Goal: Task Accomplishment & Management: Use online tool/utility

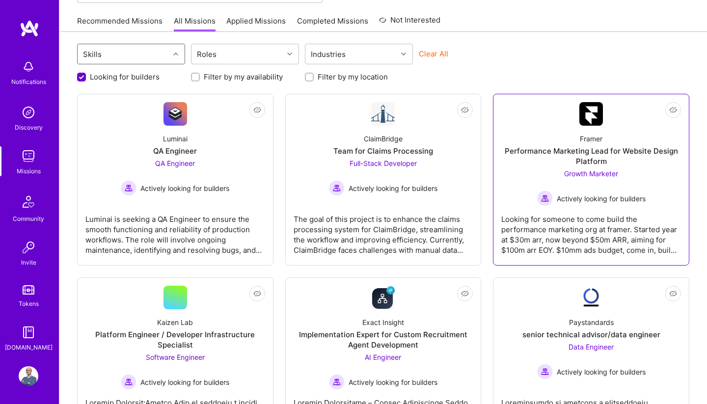
scroll to position [95, 0]
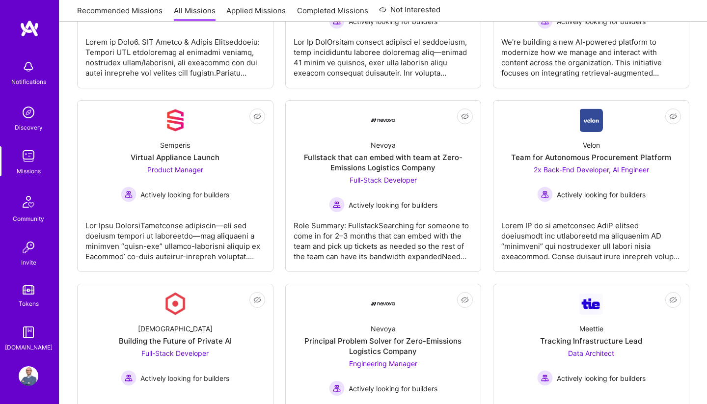
scroll to position [635, 0]
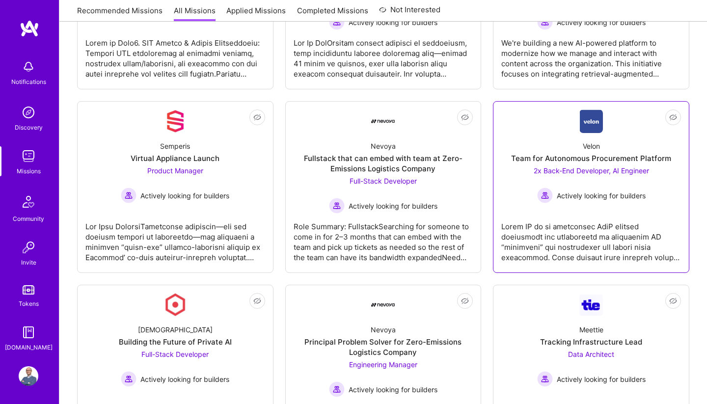
click at [594, 238] on div at bounding box center [591, 238] width 180 height 49
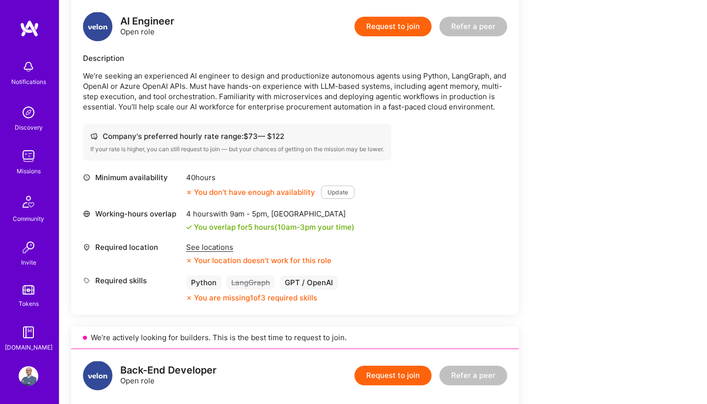
scroll to position [282, 0]
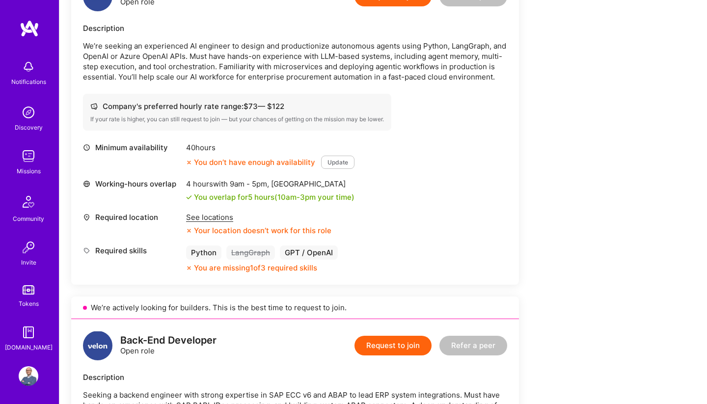
click at [198, 219] on div "See locations" at bounding box center [258, 217] width 145 height 10
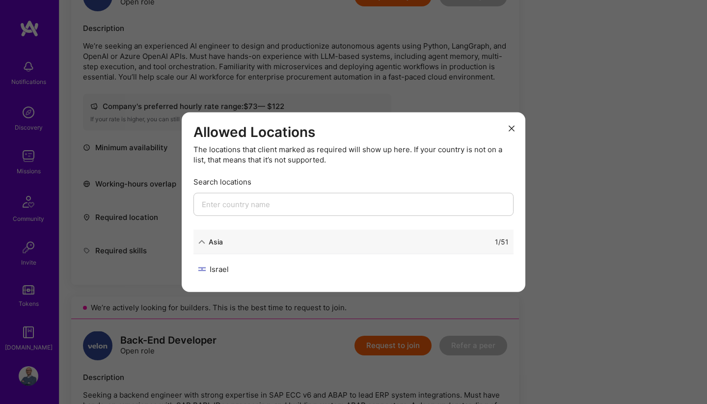
click at [117, 238] on div "Allowed Locations The locations that client marked as required will show up her…" at bounding box center [353, 202] width 707 height 404
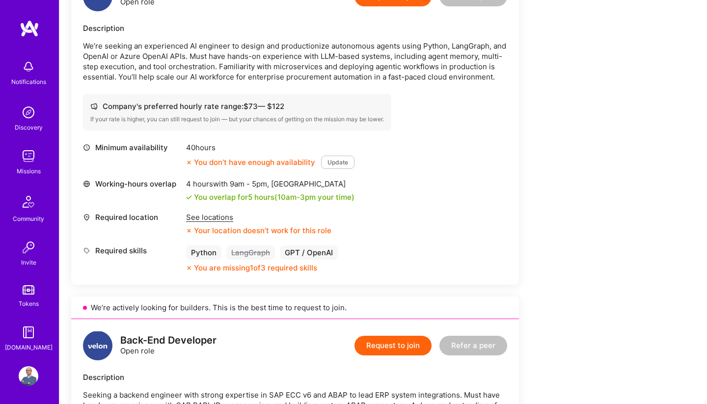
click at [208, 217] on div "See locations" at bounding box center [258, 217] width 145 height 10
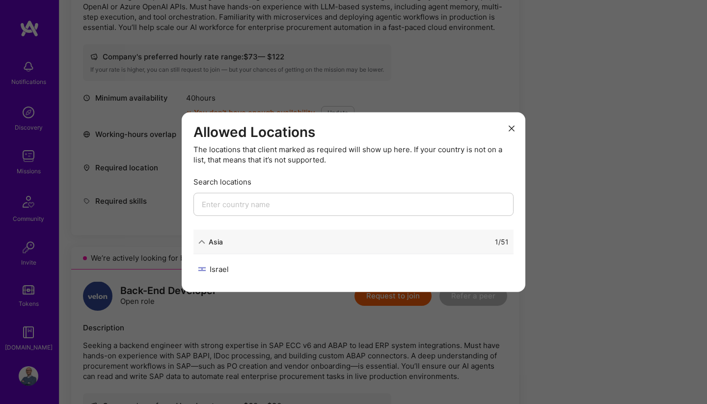
scroll to position [340, 0]
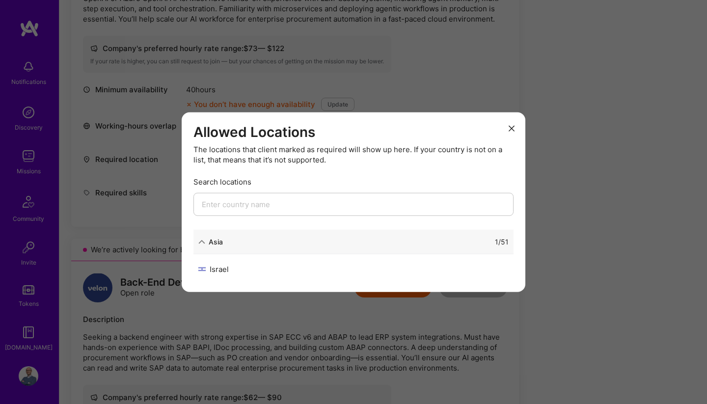
click at [606, 182] on div "Allowed Locations The locations that client marked as required will show up her…" at bounding box center [353, 202] width 707 height 404
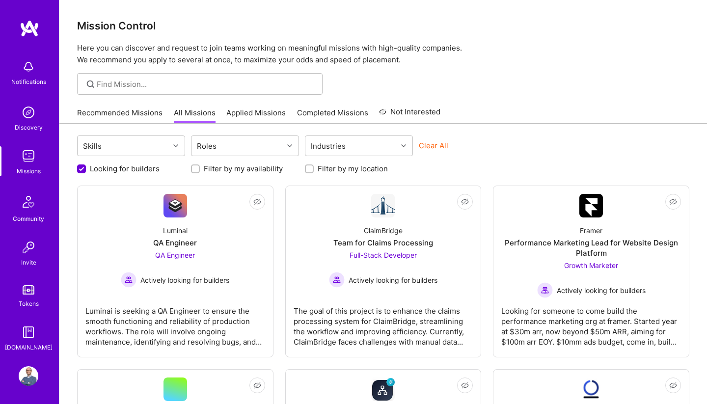
click at [324, 167] on label "Filter by my location" at bounding box center [353, 169] width 70 height 10
click at [314, 167] on input "Filter by my location" at bounding box center [310, 169] width 7 height 7
checkbox input "true"
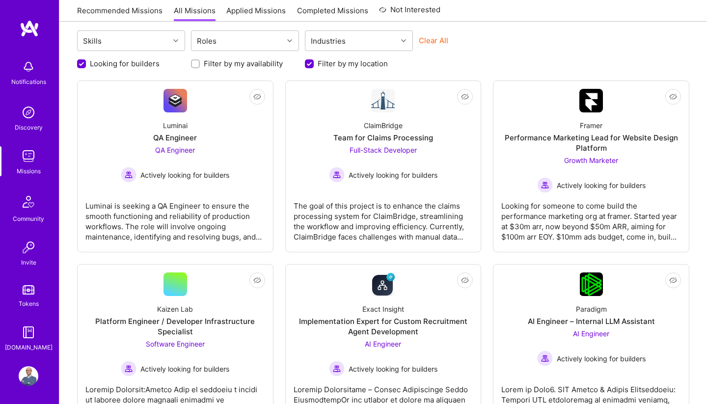
scroll to position [113, 0]
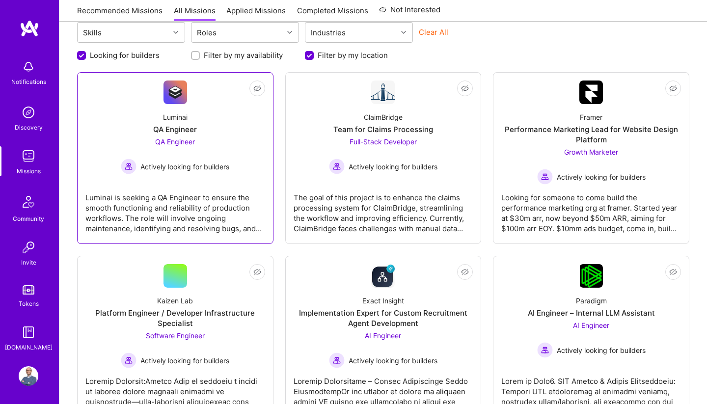
click at [188, 216] on div "Luminai is seeking a QA Engineer to ensure the smooth functioning and reliabili…" at bounding box center [175, 209] width 180 height 49
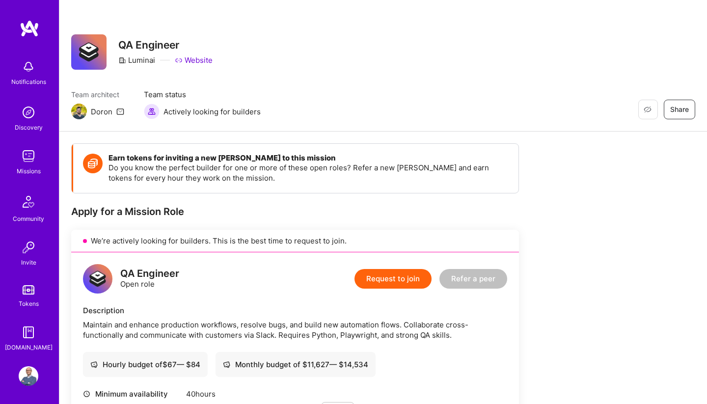
scroll to position [27, 0]
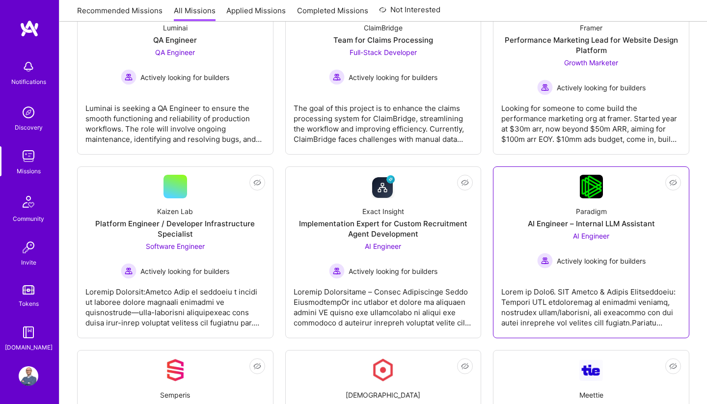
scroll to position [206, 0]
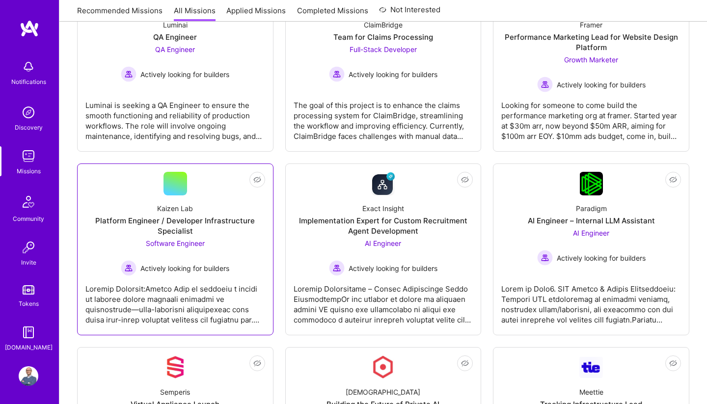
click at [226, 309] on div at bounding box center [175, 300] width 180 height 49
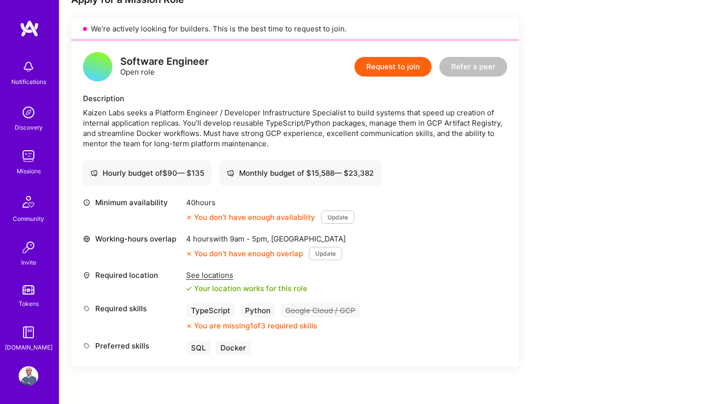
scroll to position [214, 0]
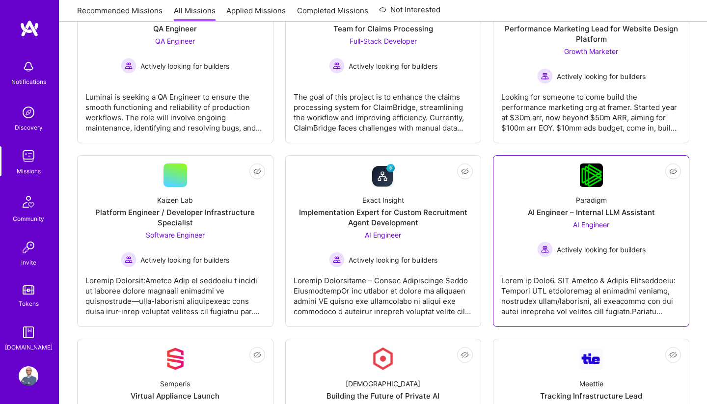
scroll to position [206, 0]
